Goal: Check status

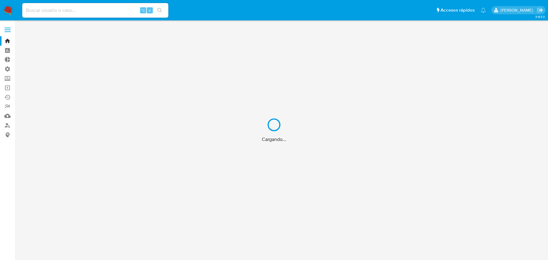
click at [67, 12] on div "Cargando..." at bounding box center [274, 130] width 548 height 260
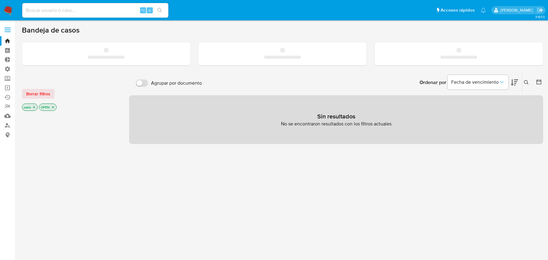
click at [56, 9] on input at bounding box center [95, 10] width 146 height 8
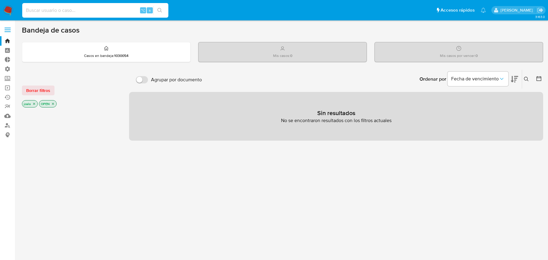
paste input "6KGIODP2AE6qOAlNnpIV1L0u"
type input "6KGIODP2AE6qOAlNnpIV1L0u"
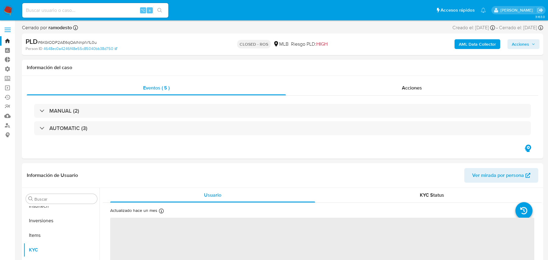
scroll to position [330, 0]
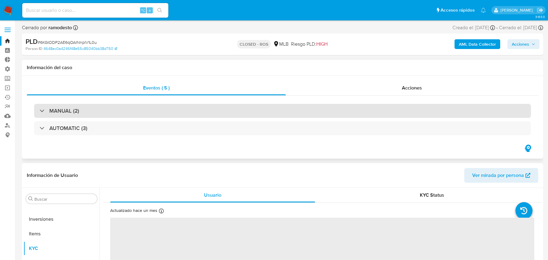
click at [108, 111] on div "MANUAL (2)" at bounding box center [282, 111] width 497 height 14
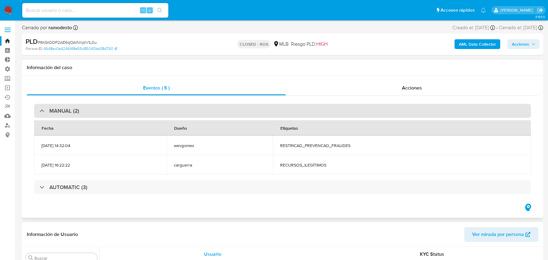
select select "10"
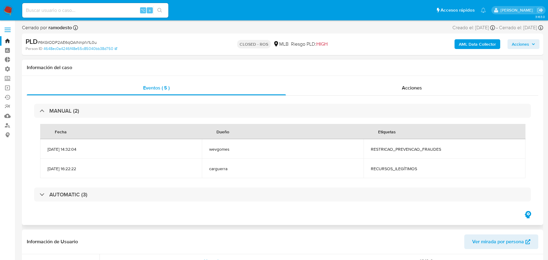
click at [144, 178] on td "[DATE] 16:22:22" at bounding box center [121, 168] width 162 height 19
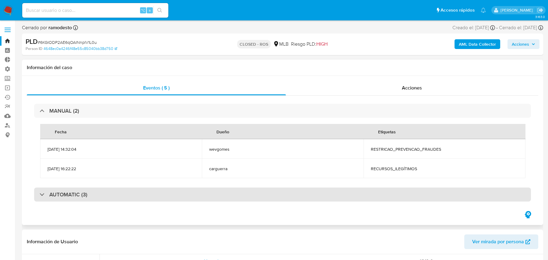
click at [133, 189] on div "AUTOMATIC (3)" at bounding box center [282, 195] width 497 height 14
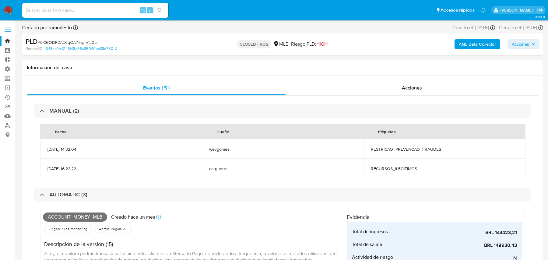
click at [79, 10] on input at bounding box center [95, 10] width 146 height 8
paste input "bWiRPV38bejhQRH8lYeNcgLv"
type input "bWiRPV38bejhQRH8lYeNcgLv"
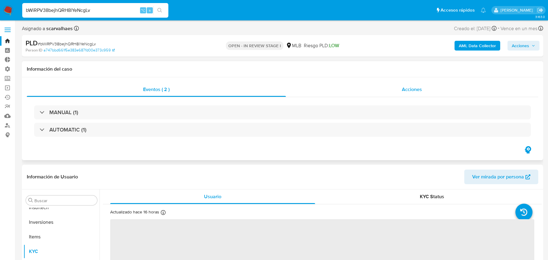
scroll to position [330, 0]
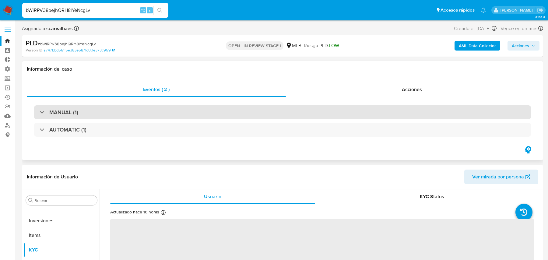
select select "10"
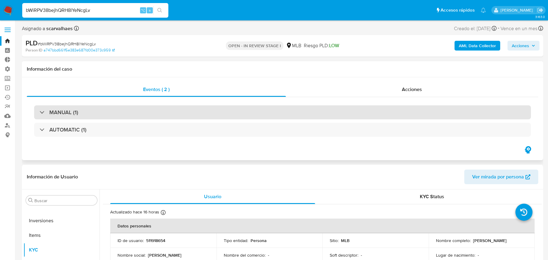
click at [293, 112] on div "MANUAL (1)" at bounding box center [282, 112] width 497 height 14
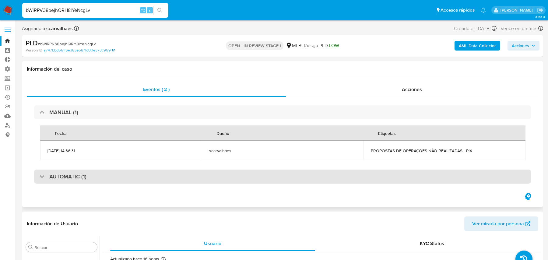
click at [251, 177] on div "AUTOMATIC (1)" at bounding box center [282, 177] width 497 height 14
